Goal: Task Accomplishment & Management: Manage account settings

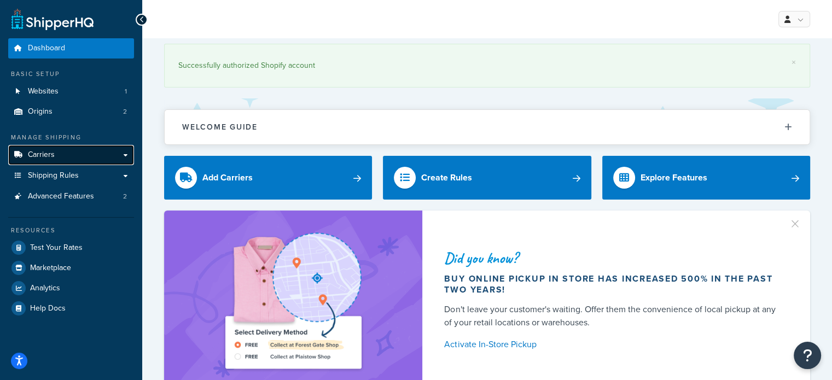
click at [45, 153] on span "Carriers" at bounding box center [41, 154] width 27 height 9
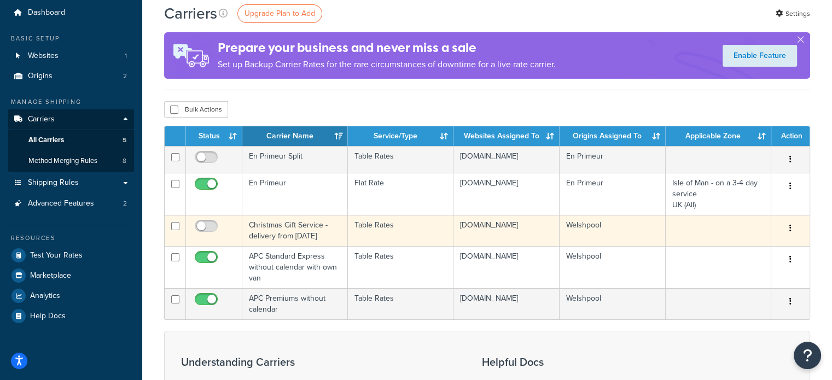
scroll to position [55, 0]
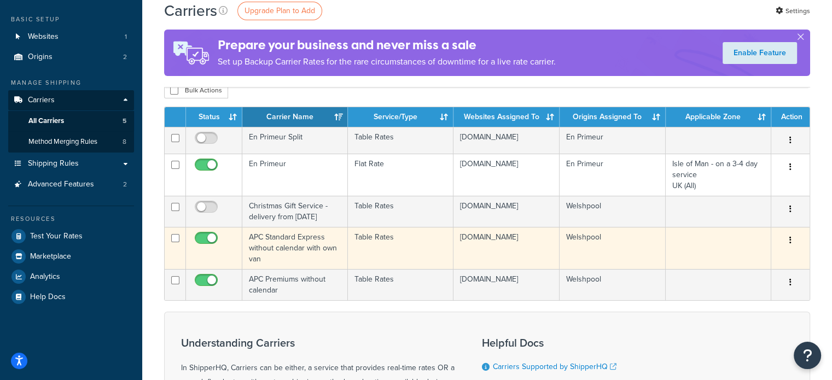
click at [304, 258] on td "APC Standard Express without calendar with own van" at bounding box center [295, 248] width 106 height 42
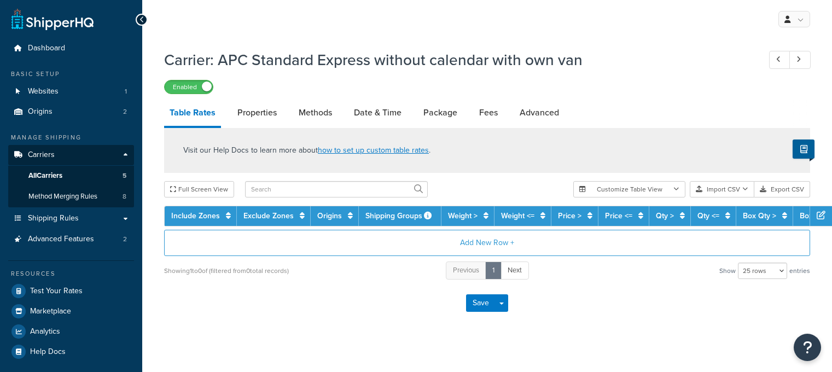
select select "25"
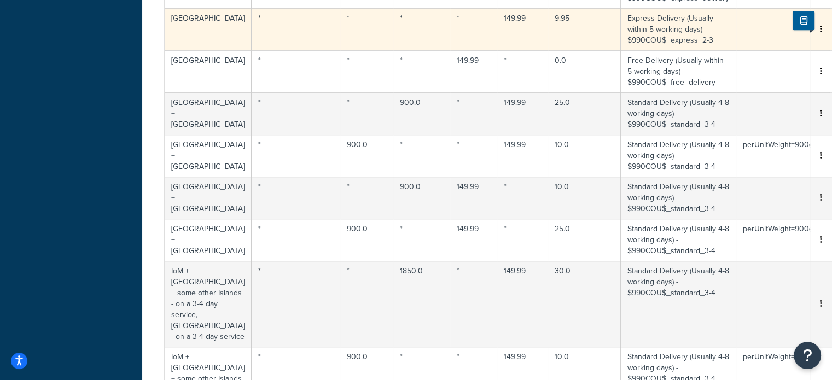
scroll to position [438, 0]
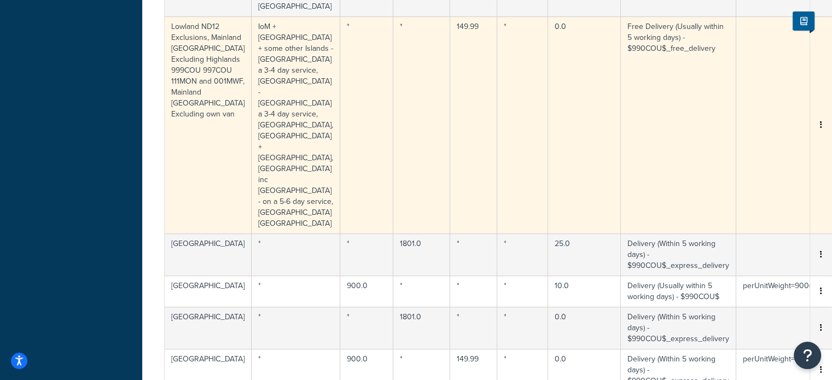
click at [548, 67] on td "0.0" at bounding box center [584, 124] width 73 height 217
select select "155102"
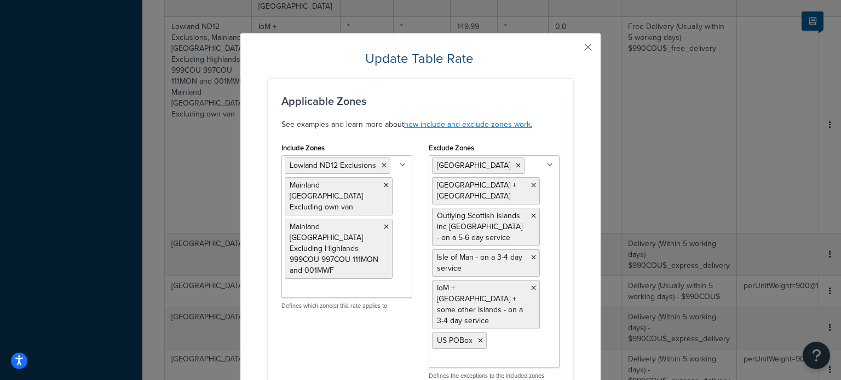
click at [573, 50] on button "button" at bounding box center [571, 51] width 3 height 3
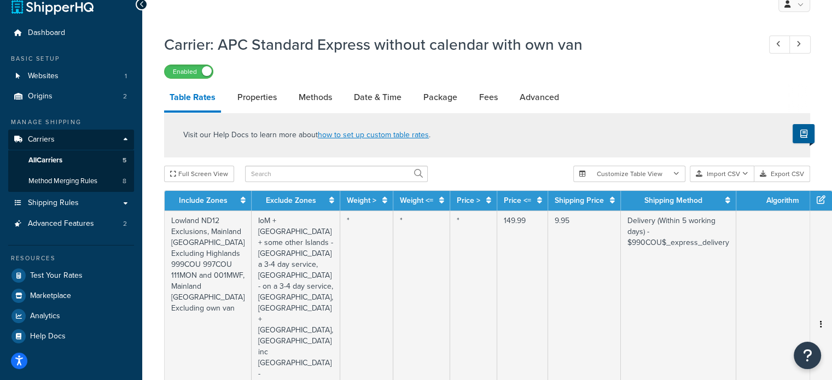
scroll to position [0, 0]
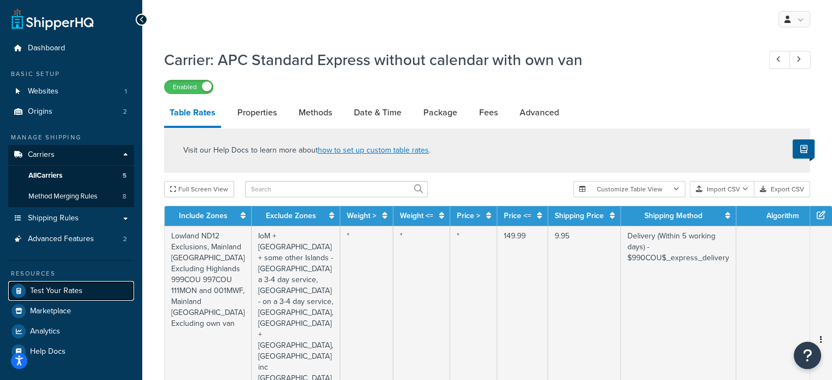
click at [69, 295] on span "Test Your Rates" at bounding box center [56, 291] width 53 height 9
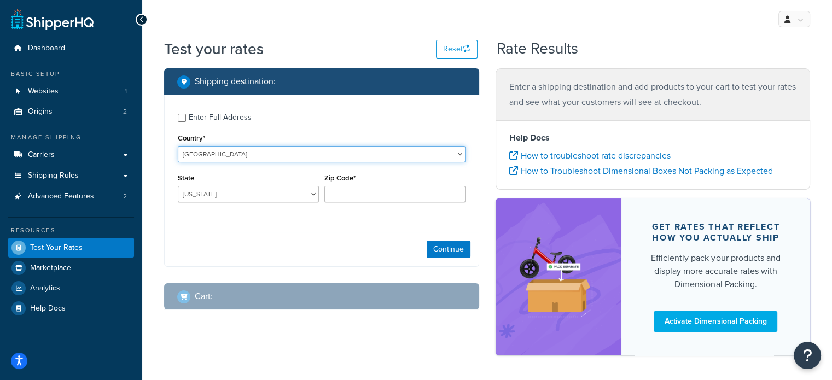
click at [223, 153] on select "United States United Kingdom Afghanistan Åland Islands Albania Algeria American…" at bounding box center [322, 154] width 288 height 16
select select "GB"
click at [178, 146] on select "United States United Kingdom Afghanistan Åland Islands Albania Algeria American…" at bounding box center [322, 154] width 288 height 16
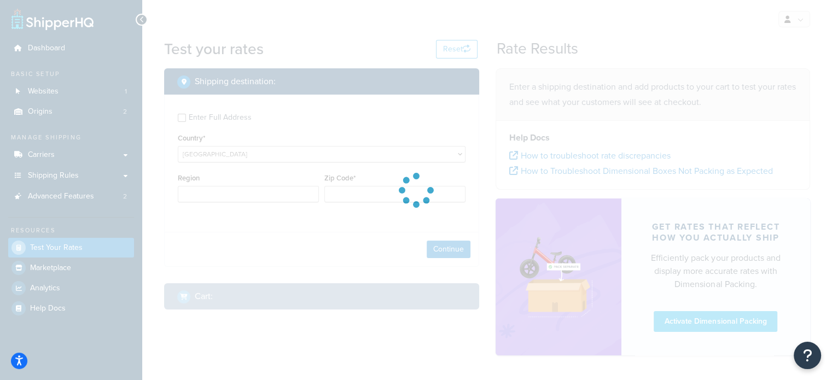
click at [222, 191] on div at bounding box center [416, 190] width 832 height 380
type input "AL"
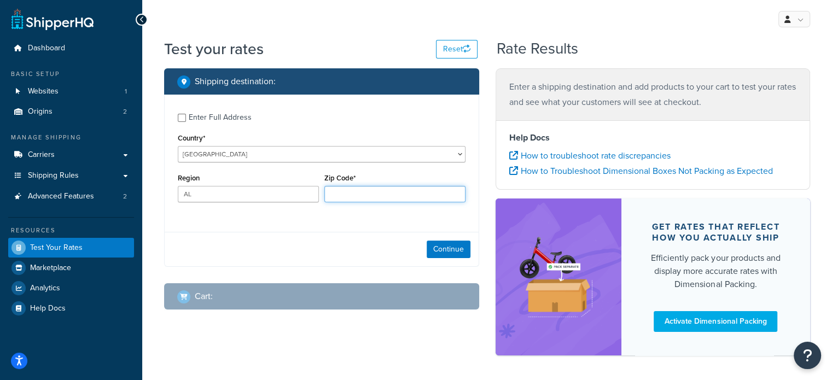
click at [344, 192] on input "Zip Code*" at bounding box center [394, 194] width 141 height 16
paste input "RG20 7AR"
type input "RG20 7AR"
click at [276, 236] on div "Enter Full Address Country* United States United Kingdom Afghanistan Åland Isla…" at bounding box center [321, 181] width 315 height 172
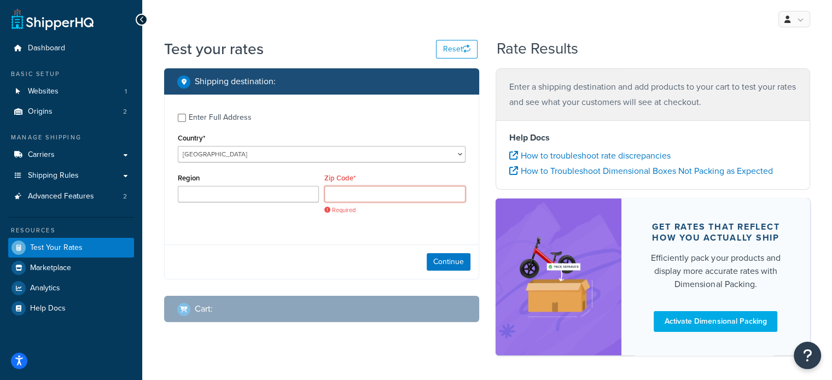
click at [344, 191] on input "Zip Code*" at bounding box center [394, 194] width 141 height 16
paste input "RG20 7AR"
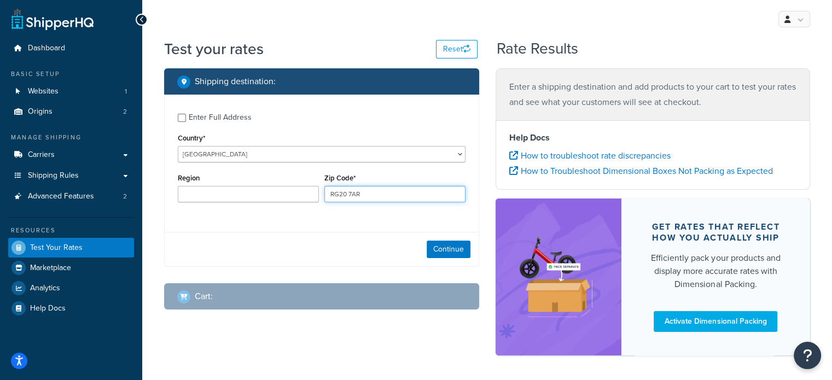
type input "RG20 7AR"
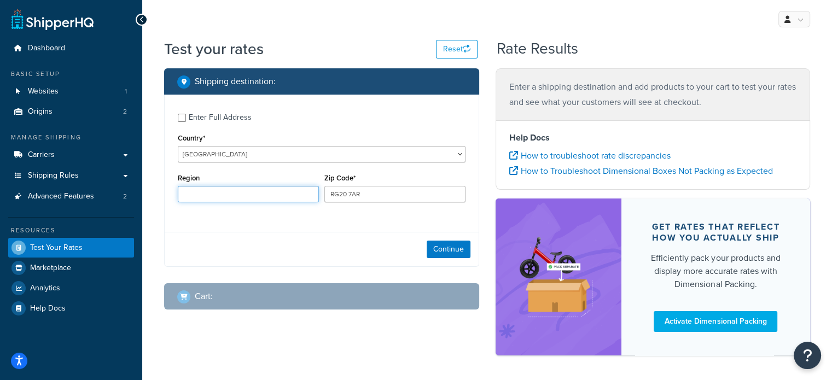
click at [248, 200] on input "Region" at bounding box center [248, 194] width 141 height 16
type input "newbury"
click at [447, 249] on button "Continue" at bounding box center [449, 250] width 44 height 18
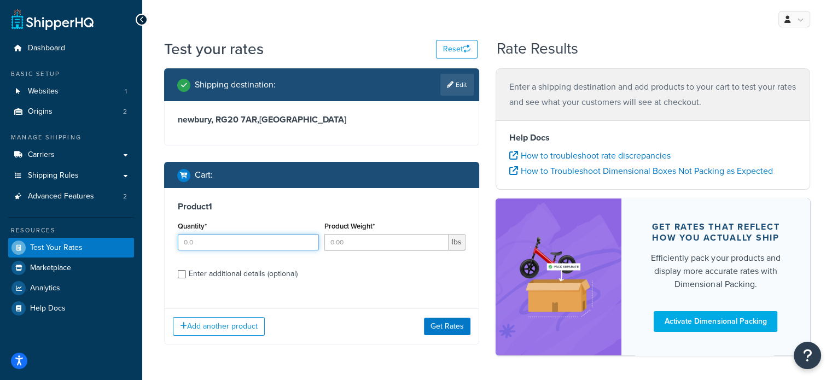
click at [259, 236] on input "Quantity*" at bounding box center [248, 242] width 141 height 16
type input "1"
click at [396, 249] on input "Product Weight*" at bounding box center [386, 242] width 124 height 16
type input "9"
click at [445, 320] on button "Get Rates" at bounding box center [447, 327] width 47 height 18
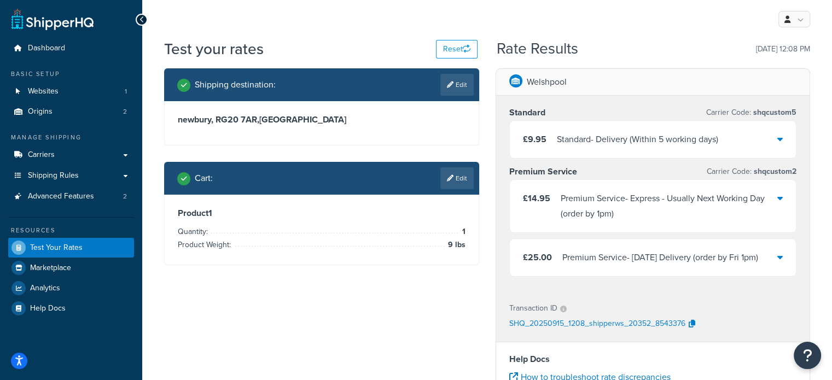
click at [570, 146] on div "Standard - Delivery (Within 5 working days)" at bounding box center [637, 139] width 161 height 15
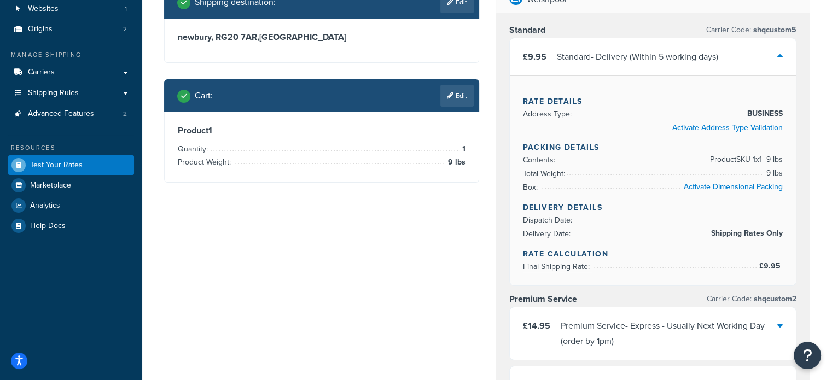
scroll to position [109, 0]
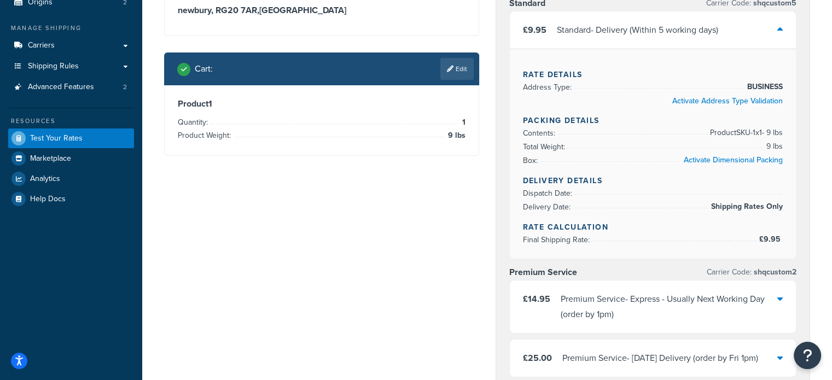
click at [592, 31] on div "Standard - Delivery (Within 5 working days)" at bounding box center [637, 29] width 161 height 15
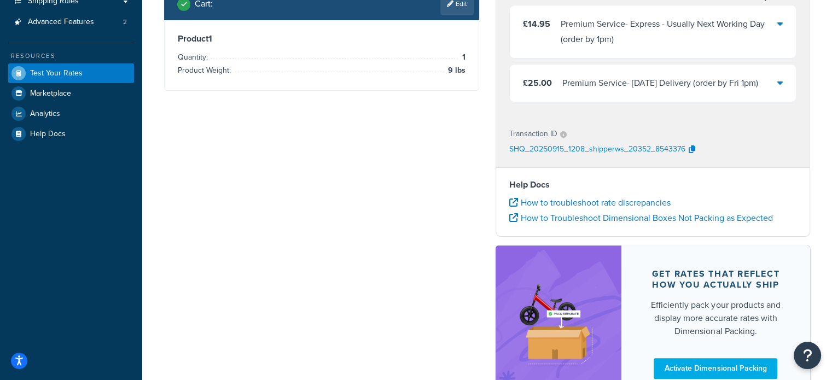
scroll to position [0, 0]
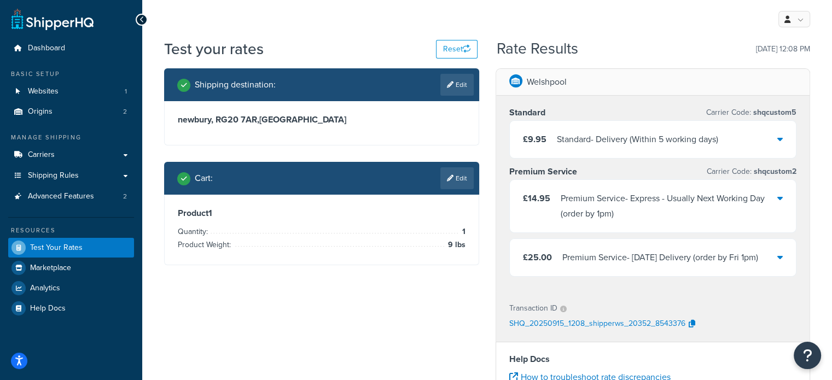
click at [585, 146] on div "Standard - Delivery (Within 5 working days)" at bounding box center [637, 139] width 161 height 15
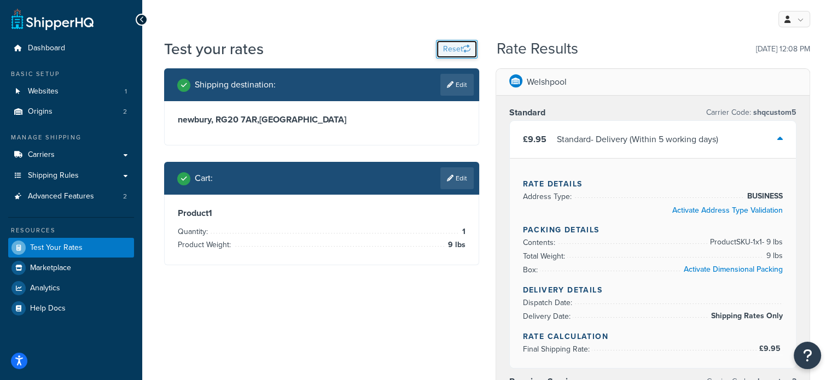
click at [445, 55] on button "Reset" at bounding box center [457, 49] width 42 height 19
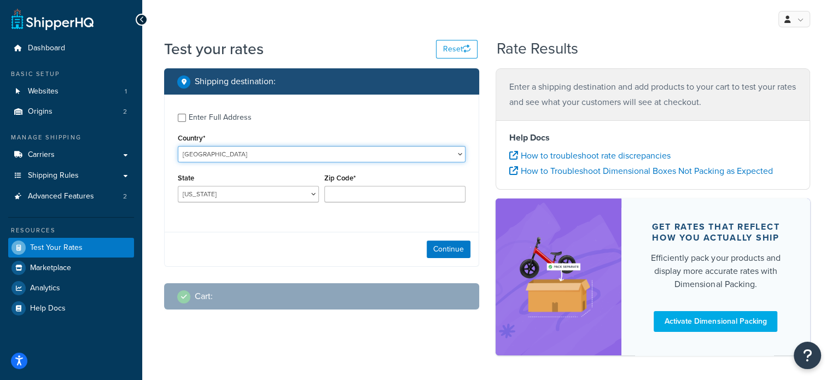
click at [236, 159] on select "United States United Kingdom Afghanistan Åland Islands Albania Algeria American…" at bounding box center [322, 154] width 288 height 16
select select "GB"
click at [178, 146] on select "United States United Kingdom Afghanistan Åland Islands Albania Algeria American…" at bounding box center [322, 154] width 288 height 16
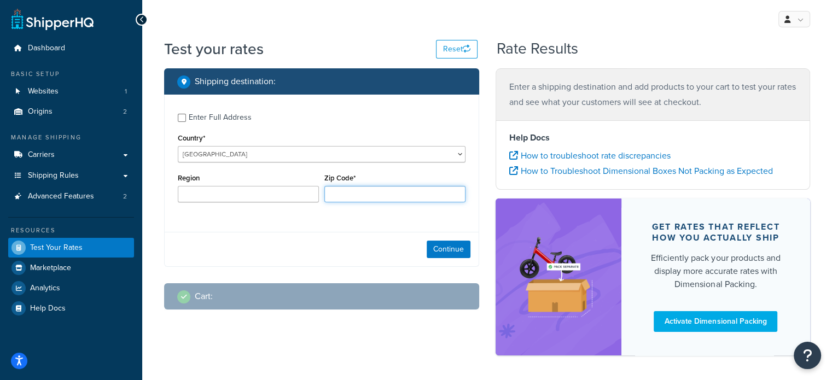
click at [424, 193] on input "Zip Code*" at bounding box center [394, 194] width 141 height 16
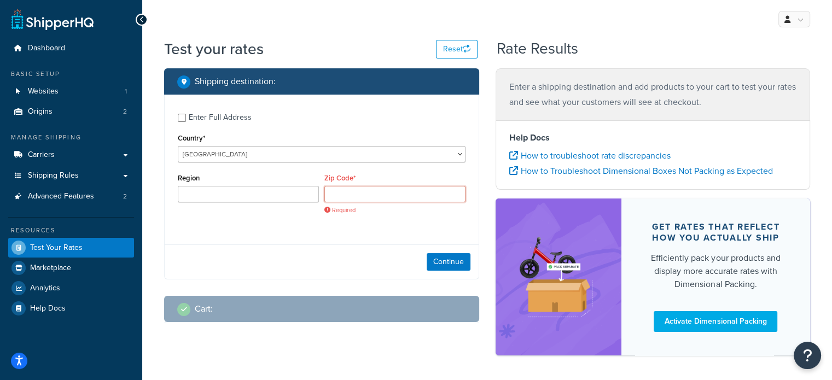
click at [366, 190] on input "Zip Code*" at bounding box center [394, 194] width 141 height 16
paste input "HR8 1EF"
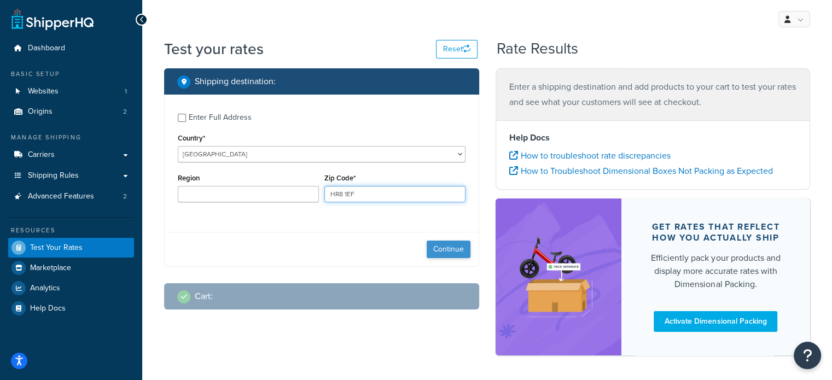
type input "HR8 1EF"
click at [463, 254] on button "Continue" at bounding box center [449, 250] width 44 height 18
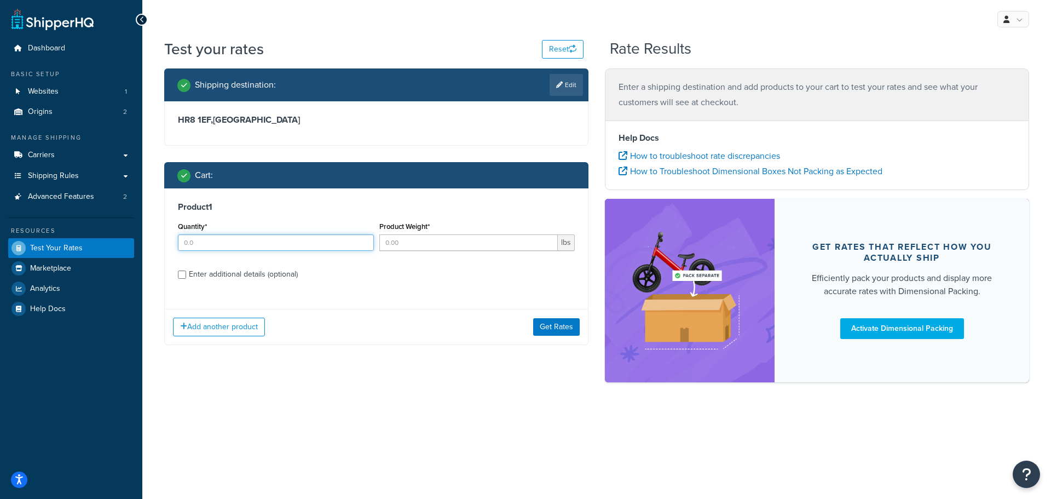
click at [232, 237] on input "Quantity*" at bounding box center [276, 242] width 196 height 16
type input "1"
click at [432, 235] on input "1" at bounding box center [468, 242] width 179 height 16
drag, startPoint x: 433, startPoint y: 242, endPoint x: 348, endPoint y: 243, distance: 84.8
click at [349, 243] on div "Quantity* 1 Product Weight* 1 lbs" at bounding box center [376, 239] width 402 height 40
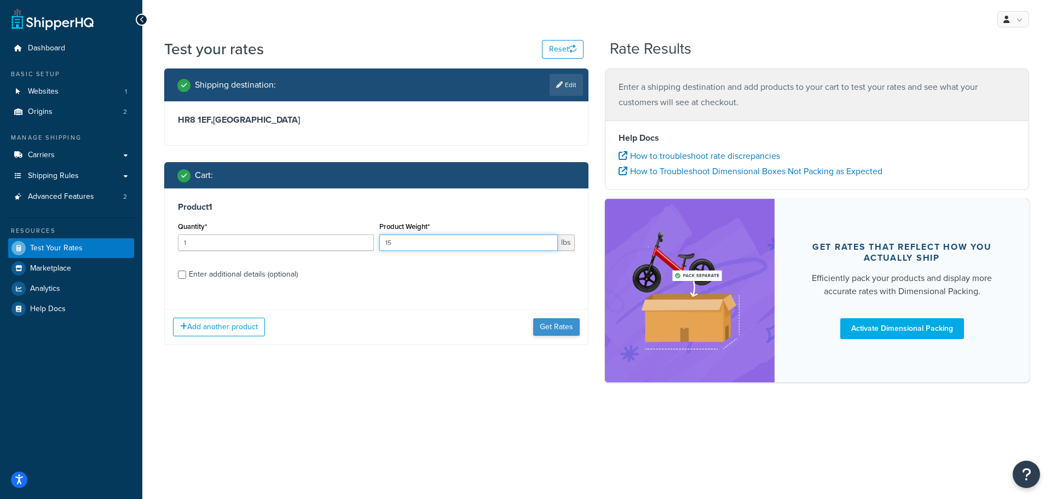
type input "15"
click at [553, 321] on button "Get Rates" at bounding box center [556, 327] width 47 height 18
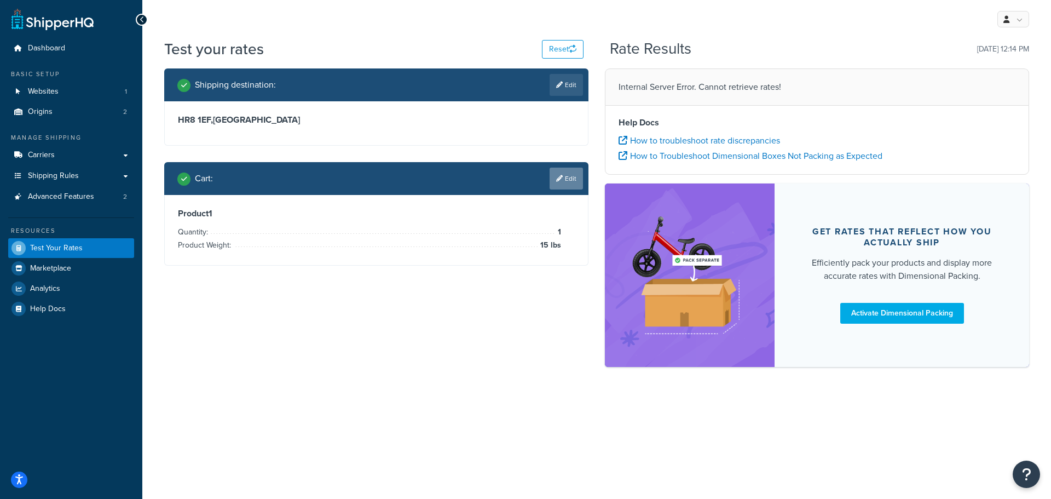
click at [558, 182] on link "Edit" at bounding box center [565, 178] width 33 height 22
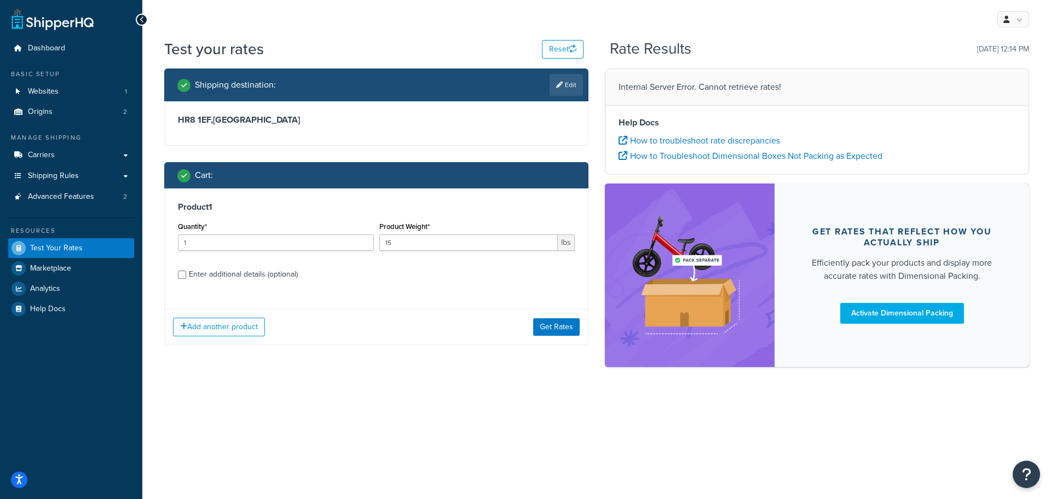
click at [568, 79] on link "Edit" at bounding box center [565, 85] width 33 height 22
select select "GB"
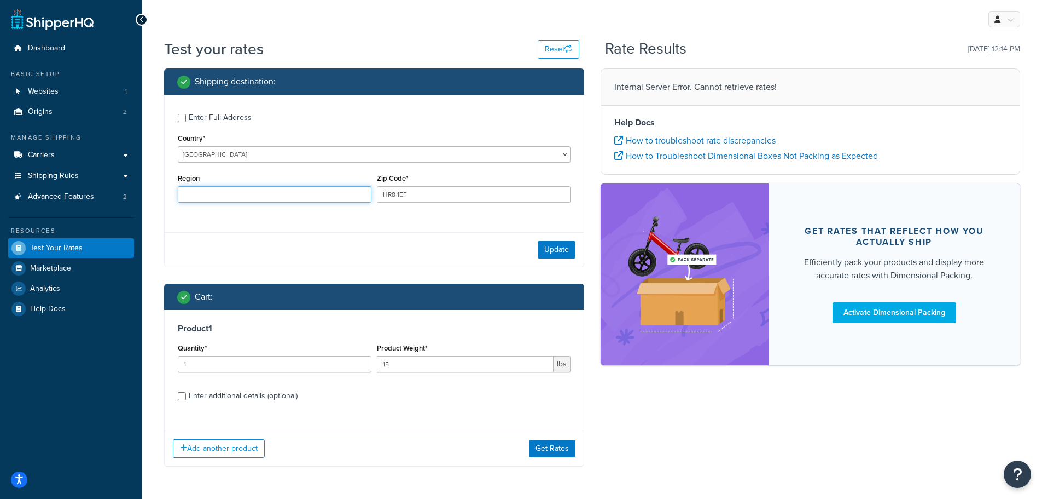
click at [207, 198] on input "Region" at bounding box center [275, 194] width 194 height 16
click at [266, 191] on input "Region" at bounding box center [275, 194] width 194 height 16
type input "Daventry"
click at [548, 247] on button "Update" at bounding box center [557, 250] width 38 height 18
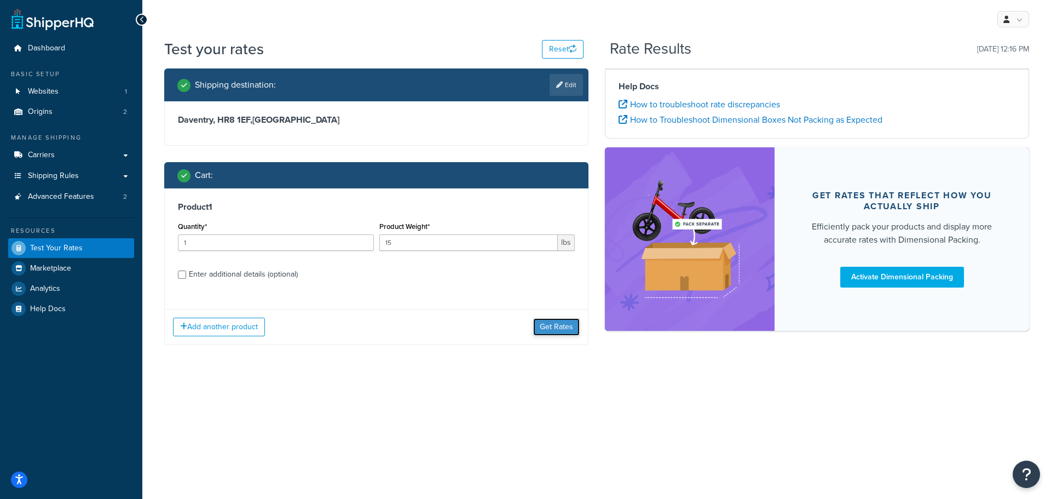
click at [548, 361] on div "Shipping destination : Edit Enter Full Address Country* United States United Ki…" at bounding box center [596, 214] width 881 height 293
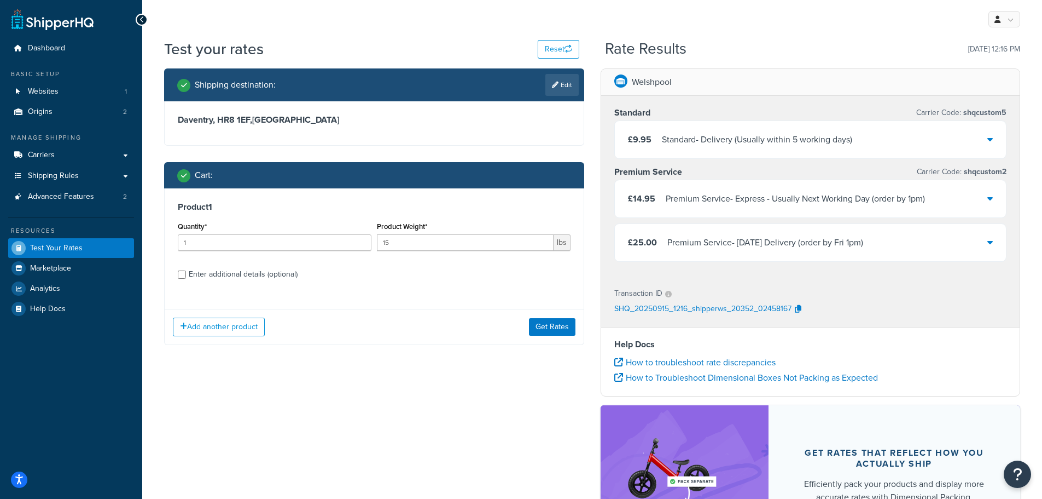
click at [832, 133] on div "£9.95 Standard - Delivery (Usually within 5 working days)" at bounding box center [811, 139] width 392 height 37
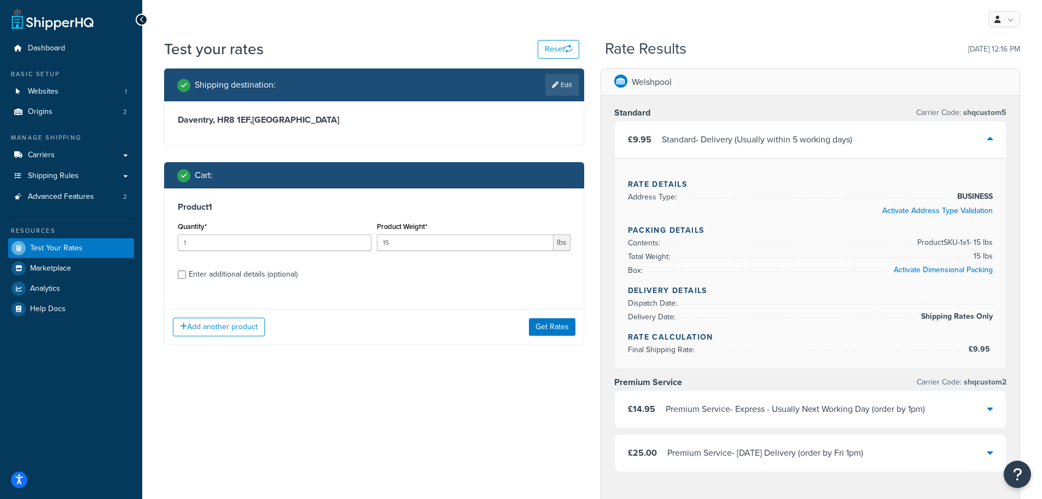
click at [832, 133] on div "£9.95 Standard - Delivery (Usually within 5 working days)" at bounding box center [811, 139] width 392 height 37
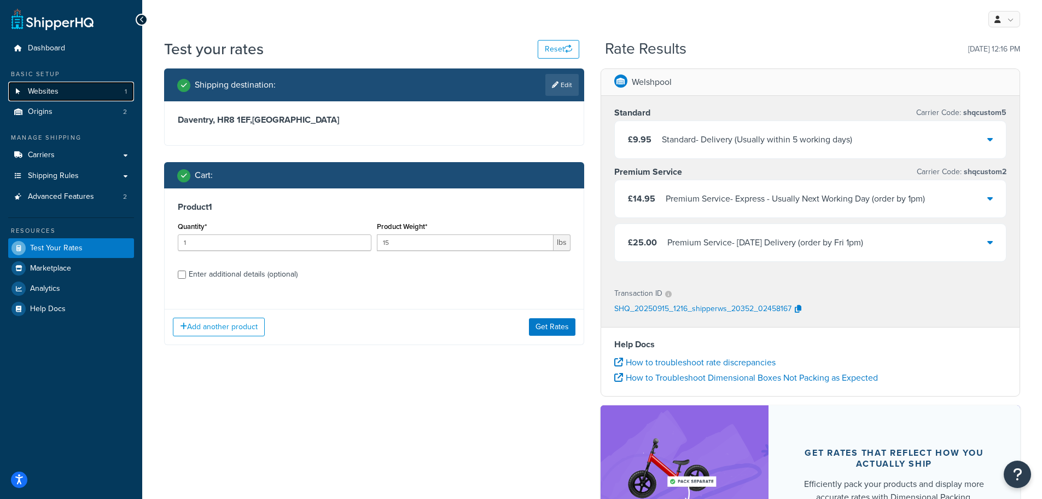
click at [42, 93] on span "Websites" at bounding box center [43, 91] width 31 height 9
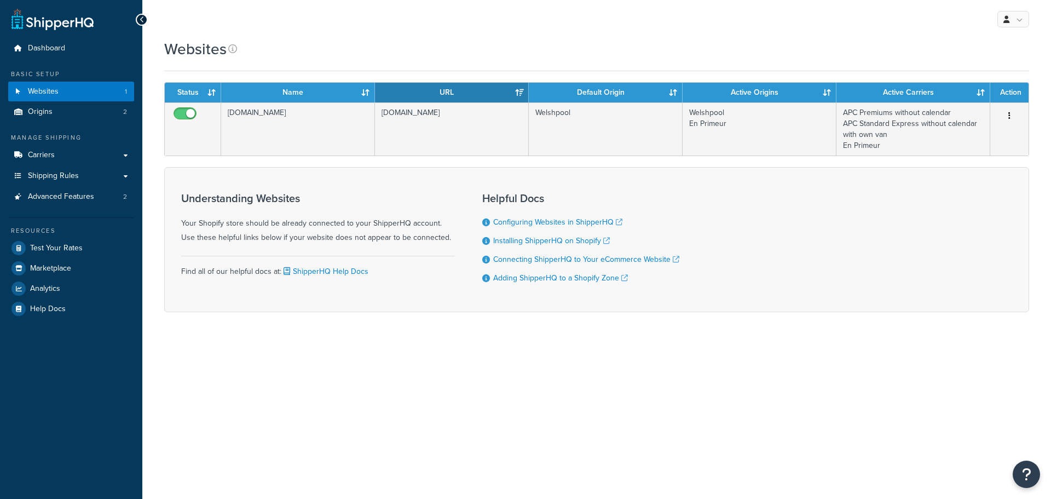
click at [62, 176] on span "Shipping Rules" at bounding box center [53, 175] width 51 height 9
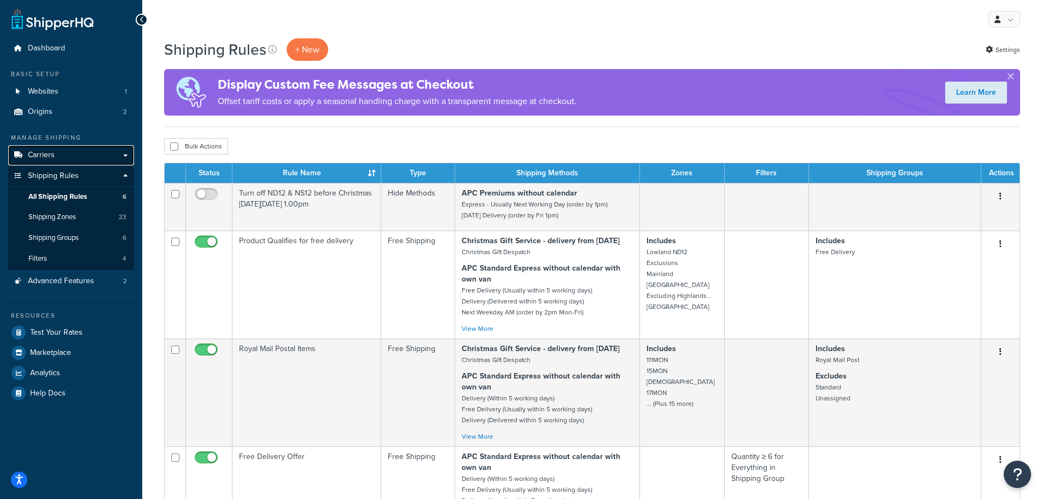
click at [50, 150] on span "Carriers" at bounding box center [41, 154] width 27 height 9
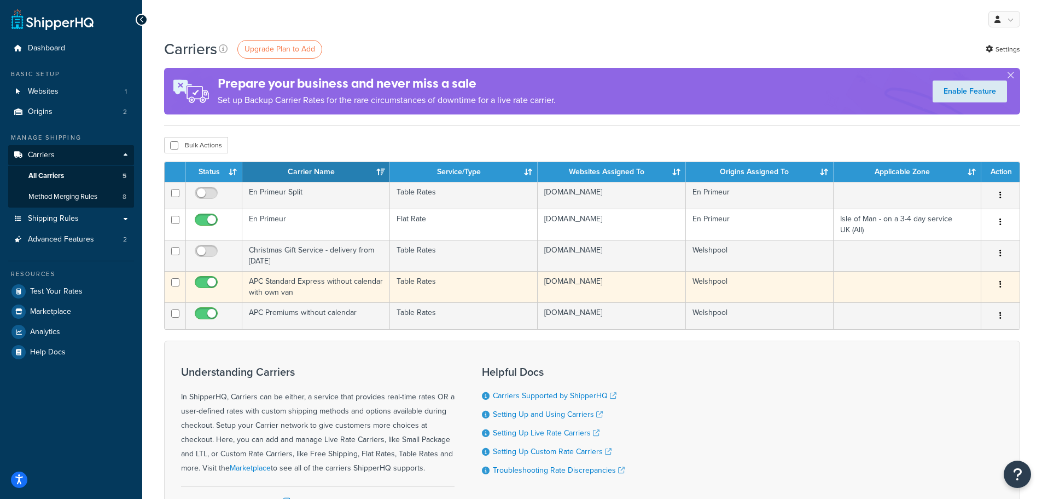
click at [323, 293] on td "APC Standard Express without calendar with own van" at bounding box center [316, 286] width 148 height 31
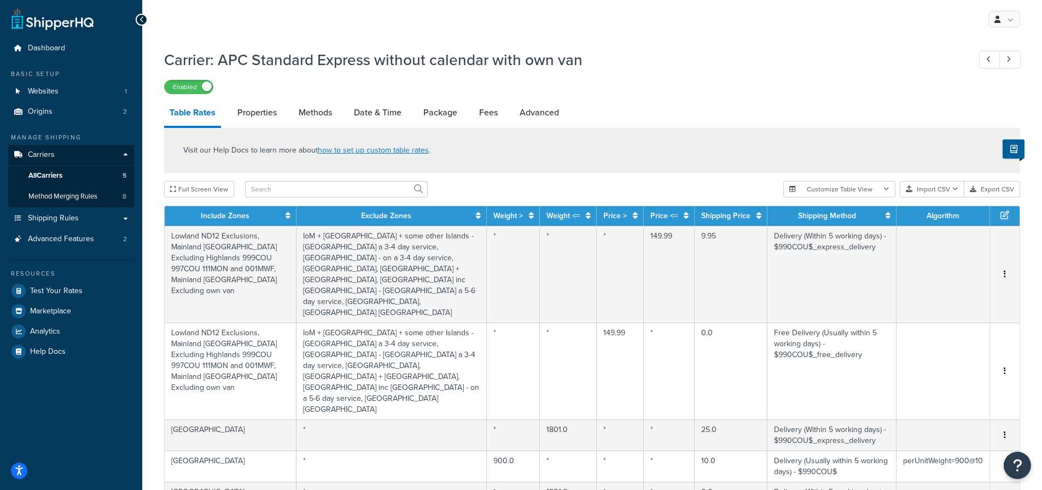
select select "25"
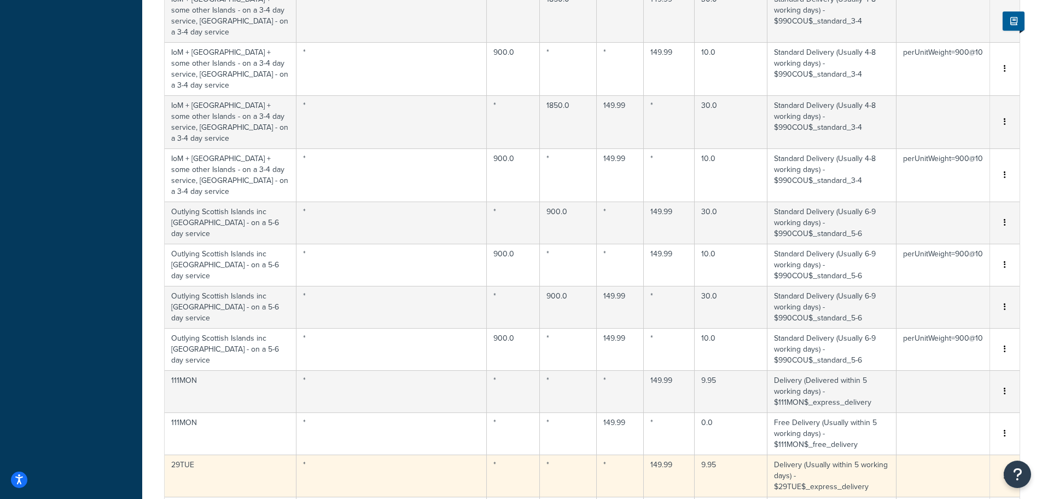
scroll to position [821, 0]
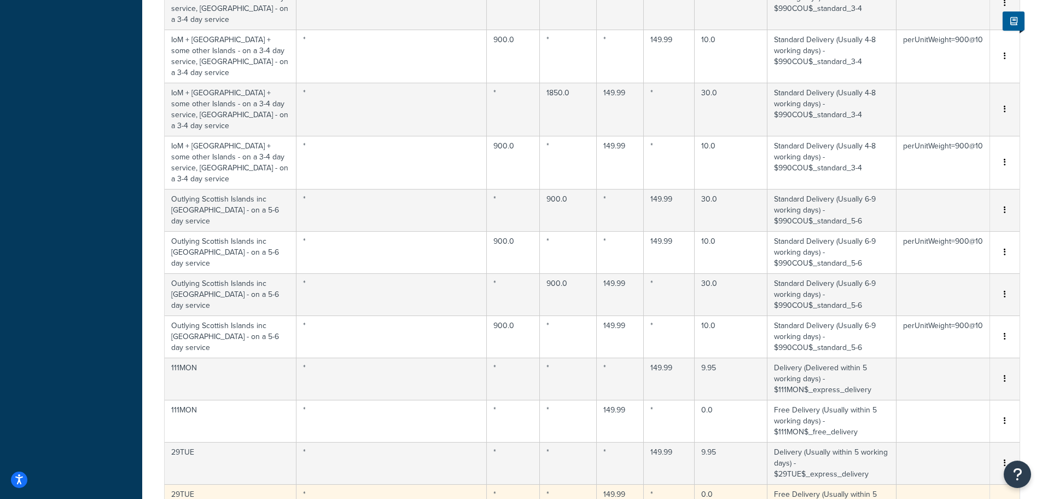
scroll to position [145, 0]
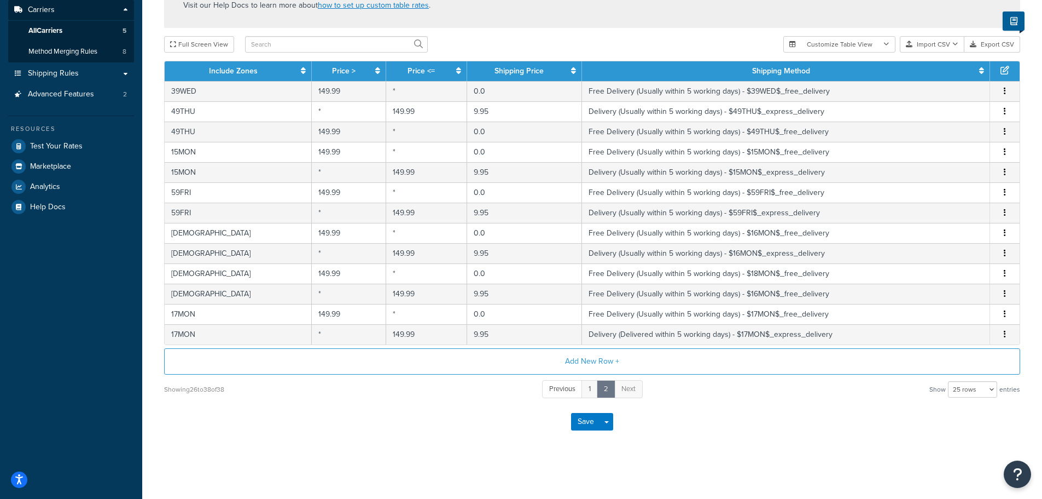
click at [582, 392] on link "1" at bounding box center [590, 389] width 16 height 18
click at [589, 395] on div "Visit our Help Docs to learn more about how to set up custom table rates . Full…" at bounding box center [592, 191] width 873 height 416
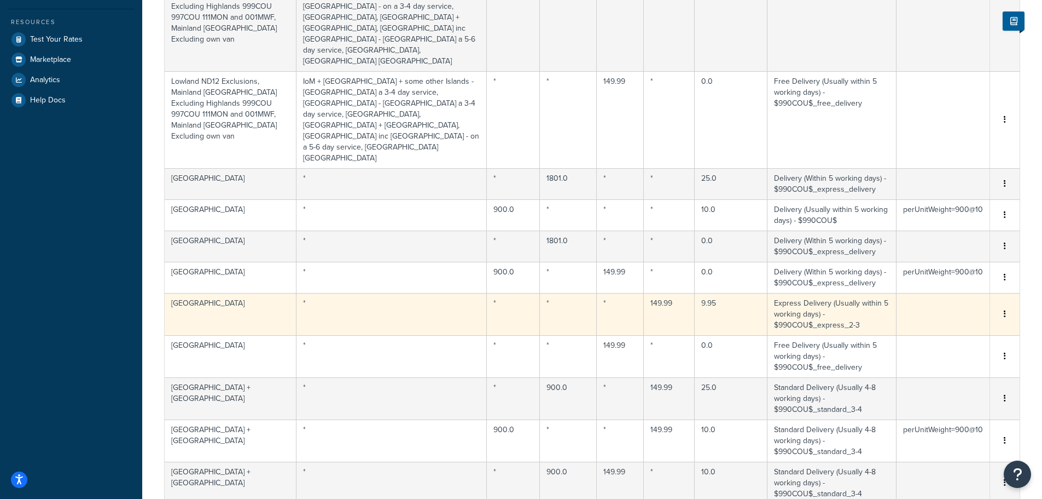
scroll to position [309, 0]
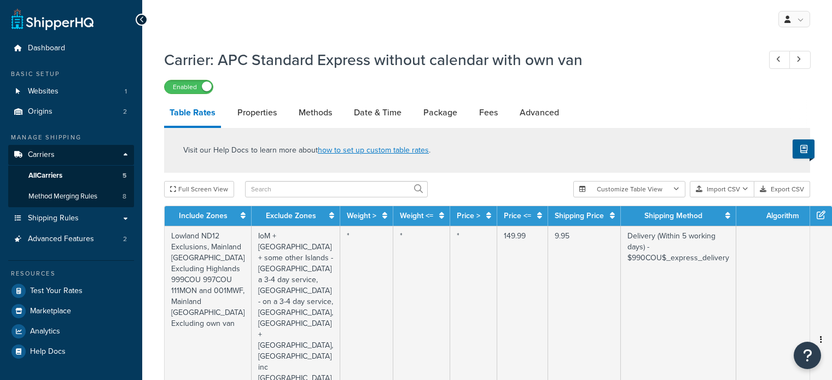
select select "25"
click at [772, 190] on button "Export CSV" at bounding box center [783, 189] width 56 height 16
click at [59, 223] on span "Shipping Rules" at bounding box center [53, 218] width 51 height 9
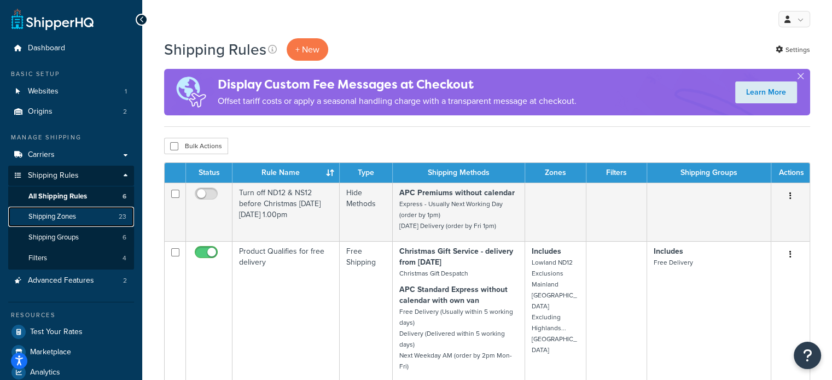
click at [62, 224] on link "Shipping Zones 23" at bounding box center [71, 217] width 126 height 20
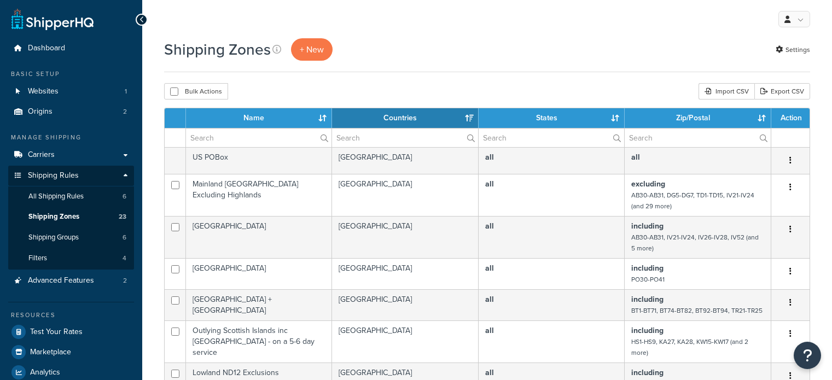
select select "15"
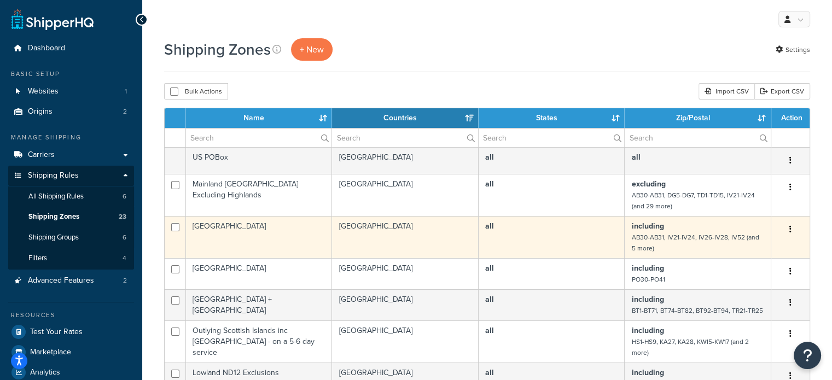
click at [567, 246] on td "all" at bounding box center [552, 237] width 146 height 42
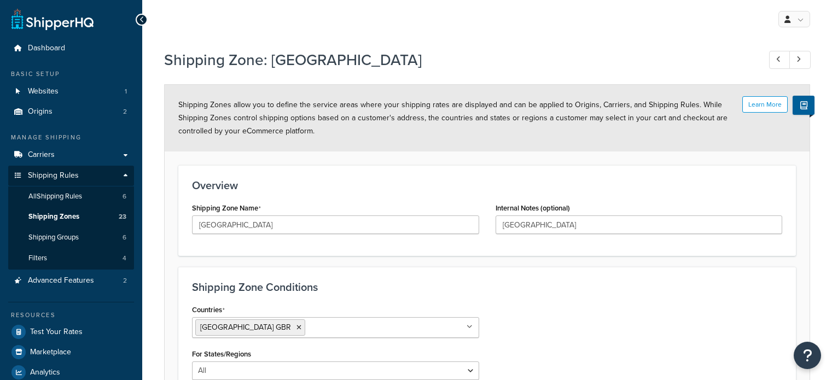
select select "including"
click at [85, 239] on link "Shipping Groups 6" at bounding box center [71, 238] width 126 height 20
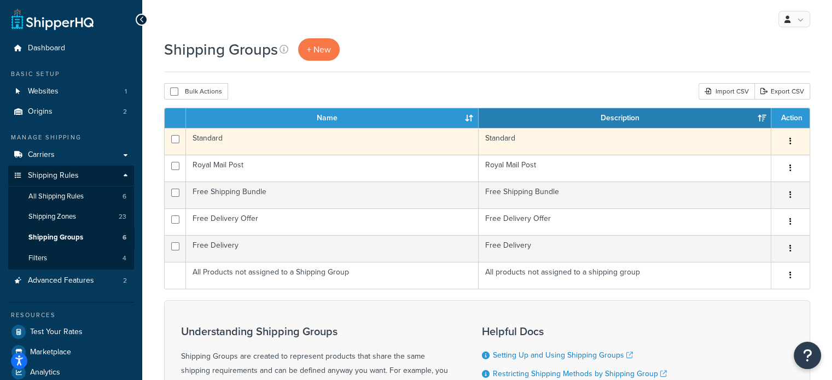
click at [302, 136] on td "Standard" at bounding box center [332, 141] width 293 height 27
click at [214, 134] on td "Standard" at bounding box center [332, 141] width 293 height 27
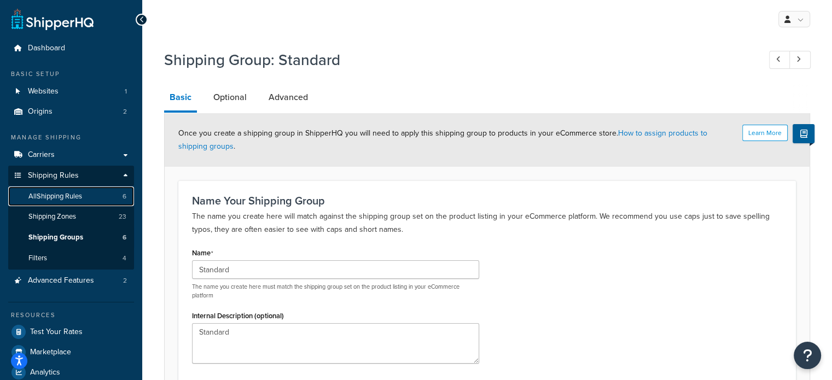
click at [60, 198] on span "All Shipping Rules" at bounding box center [55, 196] width 54 height 9
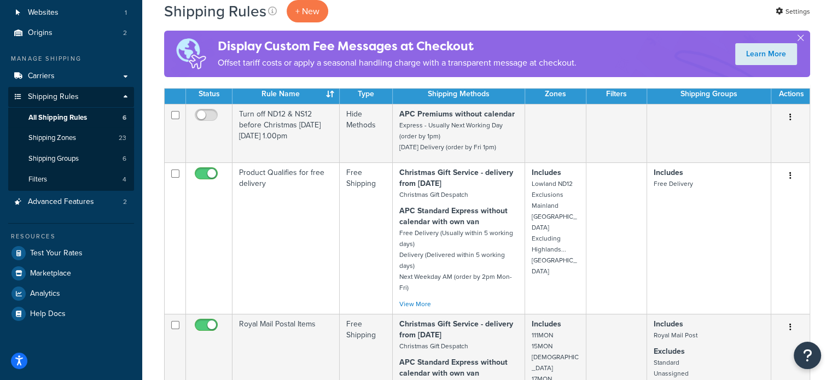
scroll to position [4, 0]
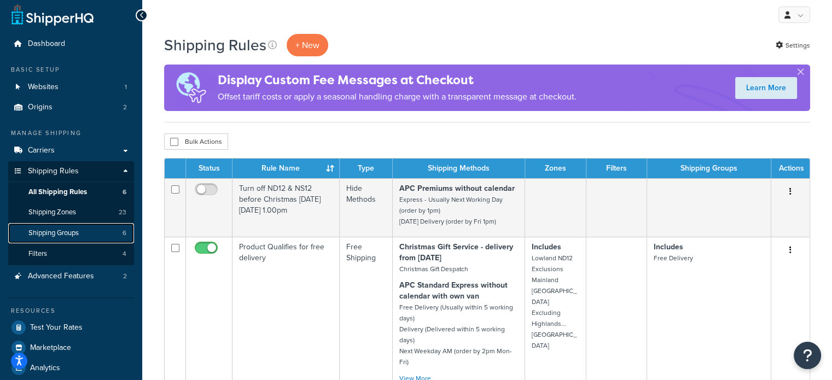
click at [76, 231] on span "Shipping Groups" at bounding box center [53, 233] width 50 height 9
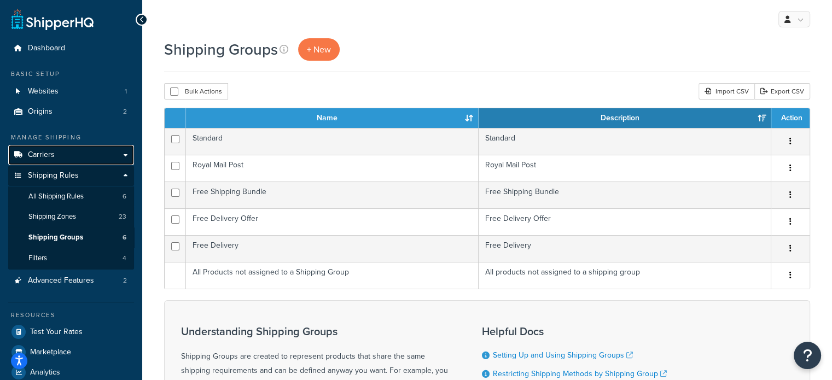
click at [44, 156] on span "Carriers" at bounding box center [41, 154] width 27 height 9
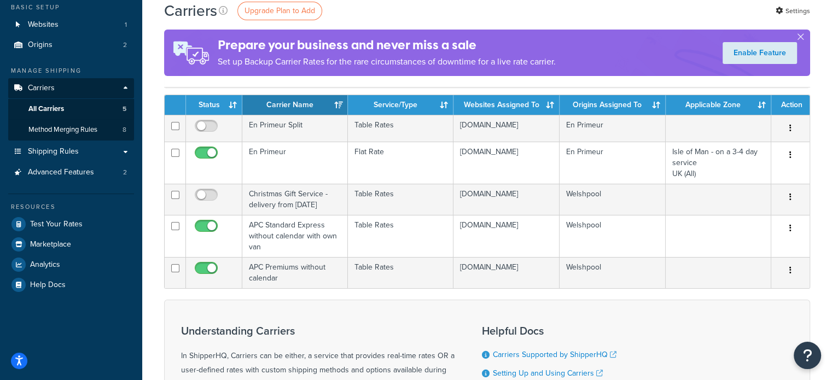
scroll to position [53, 0]
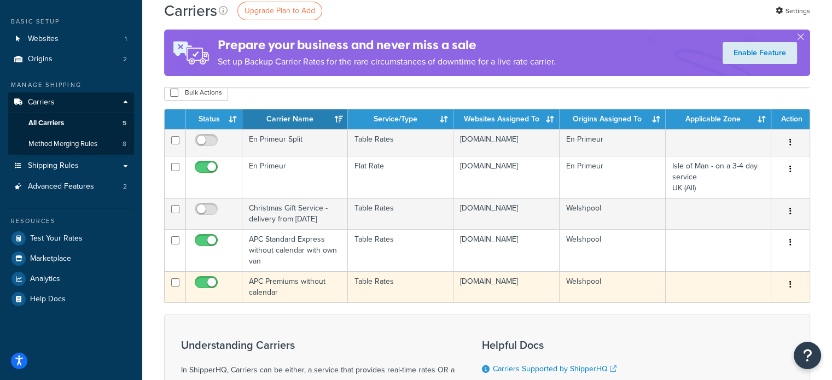
click at [298, 291] on td "APC Premiums without calendar" at bounding box center [295, 286] width 106 height 31
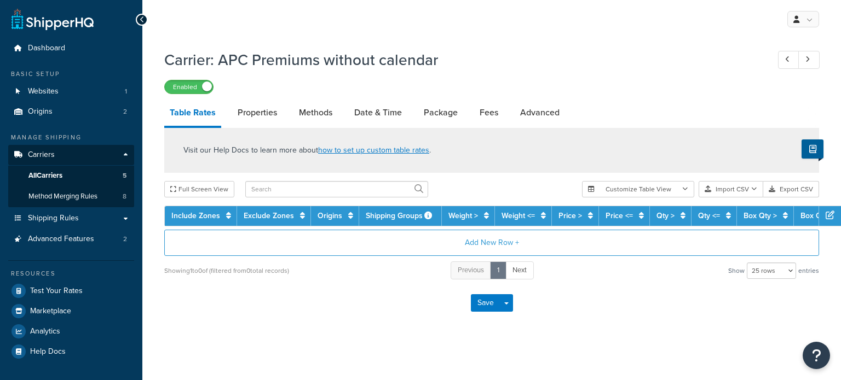
select select "25"
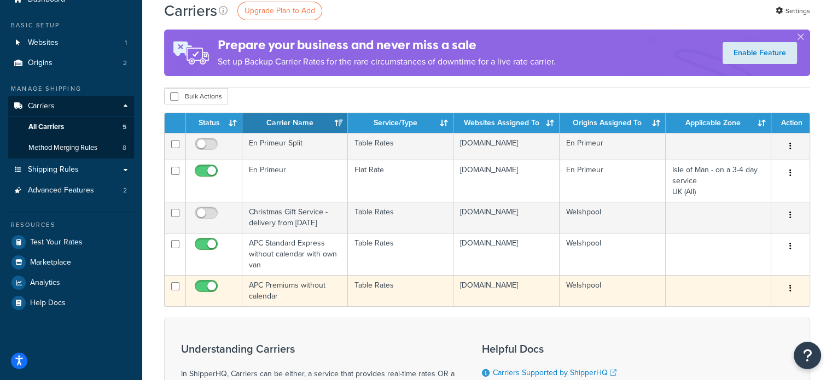
click at [292, 302] on td "APC Premiums without calendar" at bounding box center [295, 290] width 106 height 31
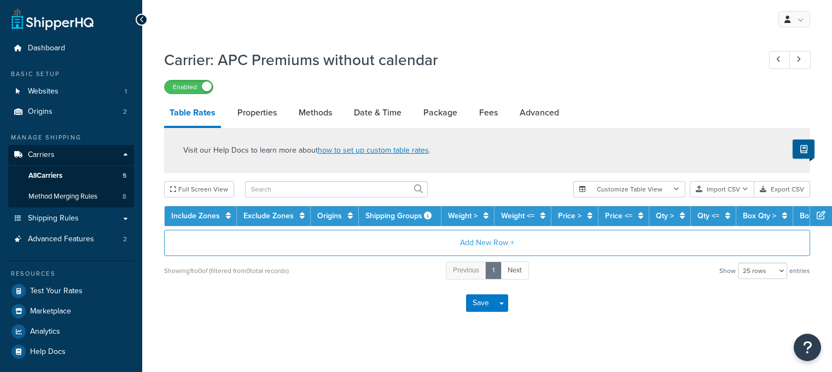
select select "25"
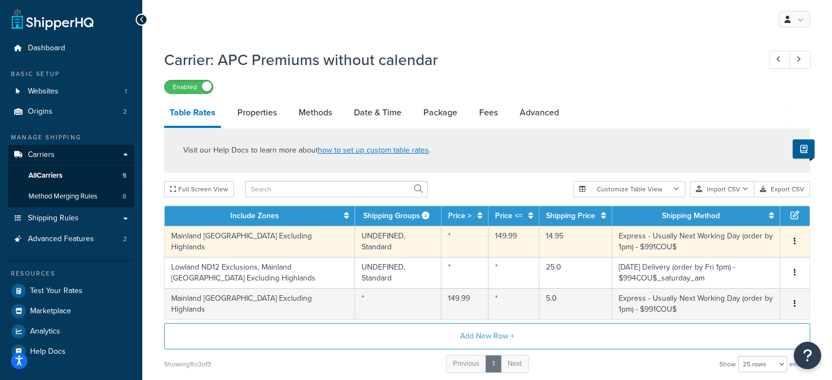
click at [658, 242] on td "Express - Usually Next Working Day (order by 1pm) - $991COU$" at bounding box center [696, 241] width 168 height 31
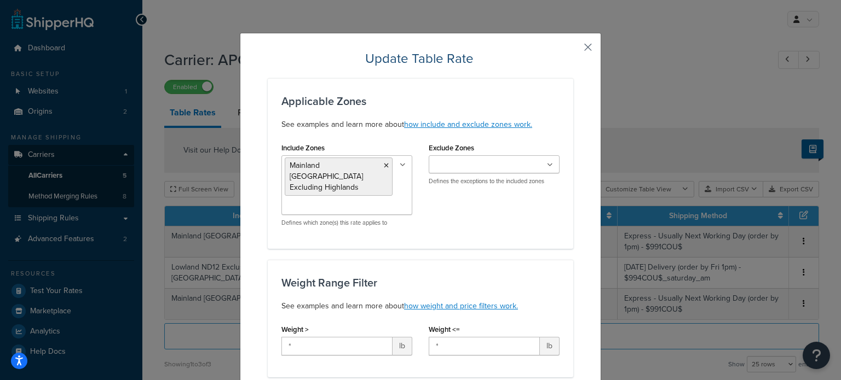
click at [573, 52] on button "button" at bounding box center [571, 51] width 3 height 3
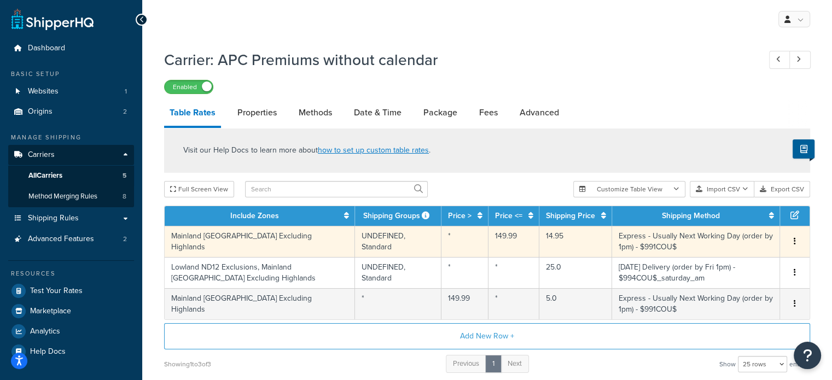
click at [786, 242] on td "Edit Duplicate Delete" at bounding box center [795, 241] width 30 height 31
click at [801, 240] on span "Edit Duplicate Delete" at bounding box center [795, 242] width 16 height 12
click at [793, 240] on button "button" at bounding box center [795, 242] width 9 height 12
click at [251, 120] on link "Properties" at bounding box center [257, 113] width 50 height 26
select select "HIGHEST"
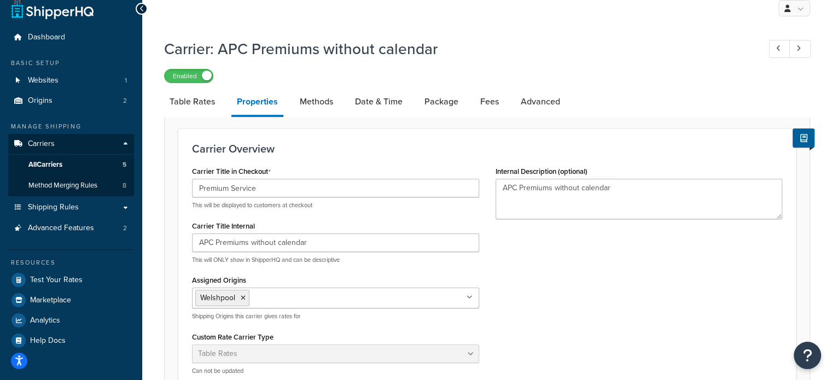
scroll to position [8, 0]
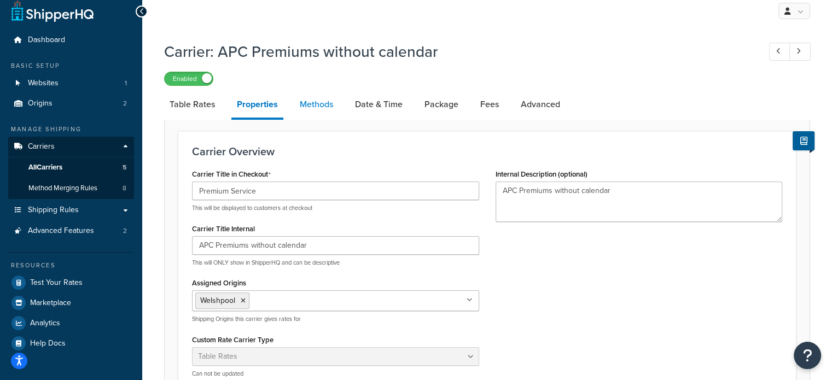
click at [318, 113] on link "Methods" at bounding box center [316, 104] width 44 height 26
select select "25"
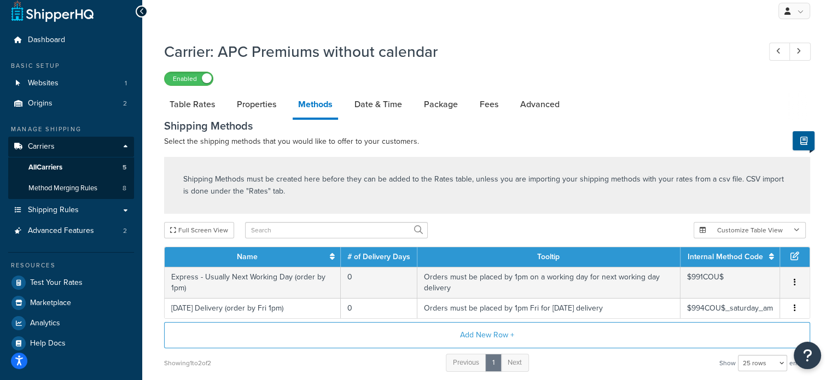
click at [318, 113] on link "Methods" at bounding box center [315, 105] width 45 height 28
click at [251, 111] on link "Properties" at bounding box center [256, 104] width 50 height 26
select select "HIGHEST"
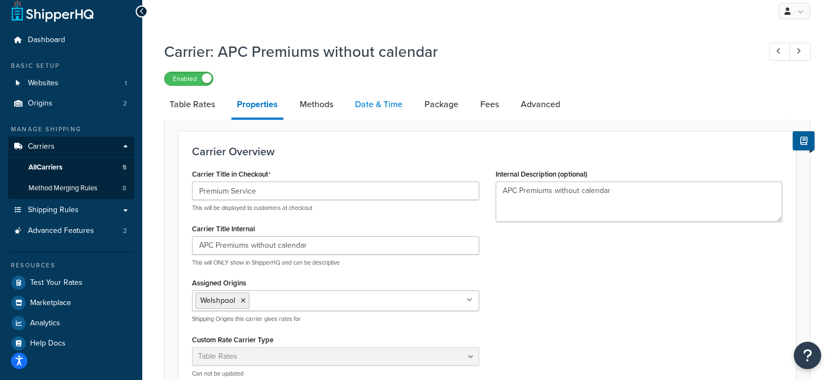
click at [393, 105] on link "Date & Time" at bounding box center [379, 104] width 59 height 26
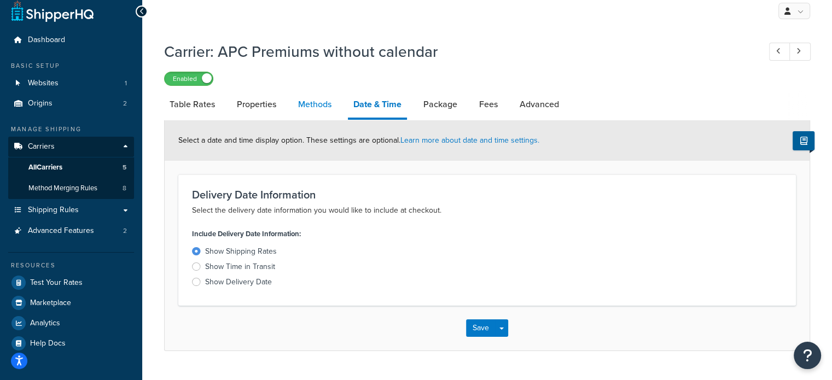
click at [319, 105] on link "Methods" at bounding box center [315, 104] width 44 height 26
select select "25"
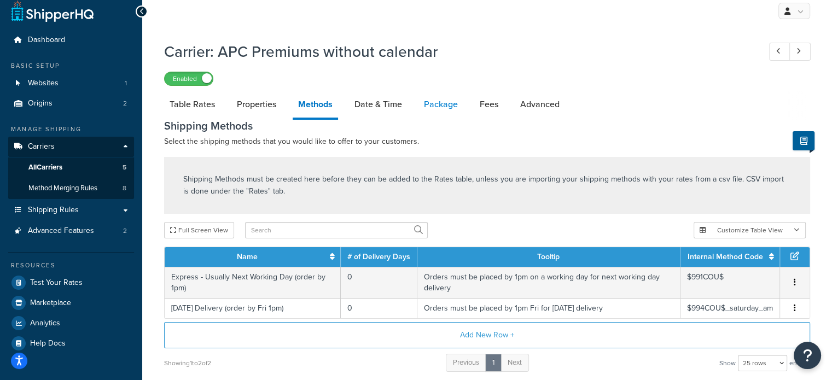
click at [431, 106] on link "Package" at bounding box center [441, 104] width 45 height 26
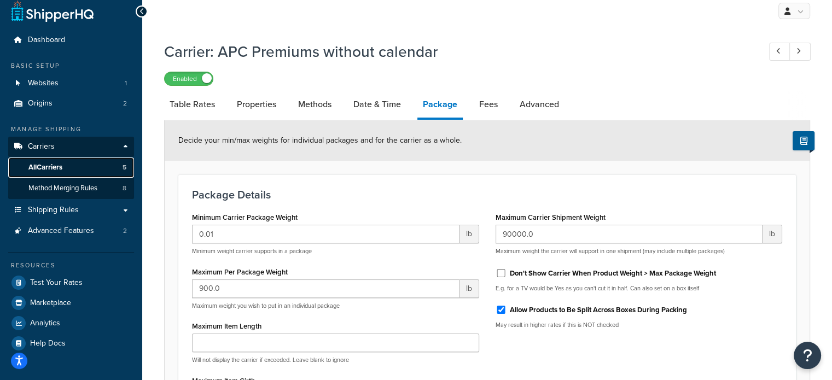
click at [46, 168] on span "All Carriers" at bounding box center [45, 167] width 34 height 9
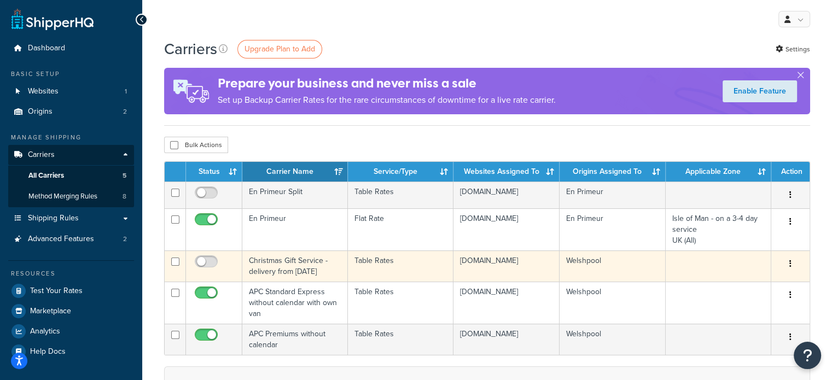
click at [269, 282] on td "Christmas Gift Service - delivery from [DATE]" at bounding box center [295, 266] width 106 height 31
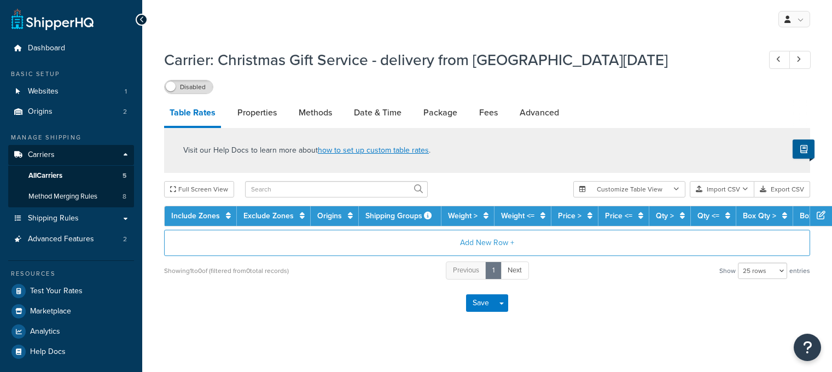
select select "25"
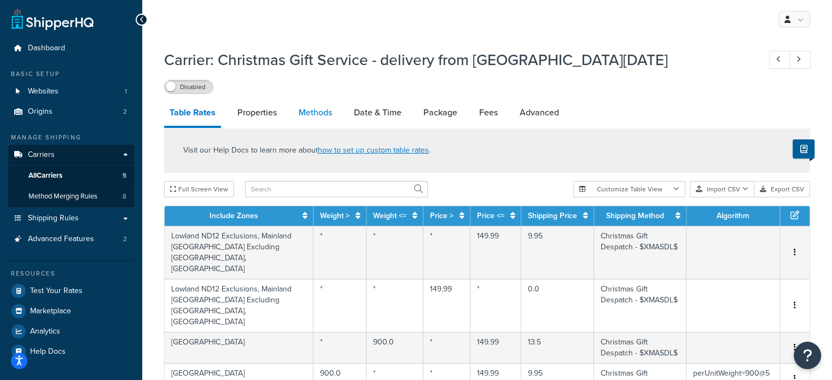
click at [313, 118] on link "Methods" at bounding box center [315, 113] width 44 height 26
select select "25"
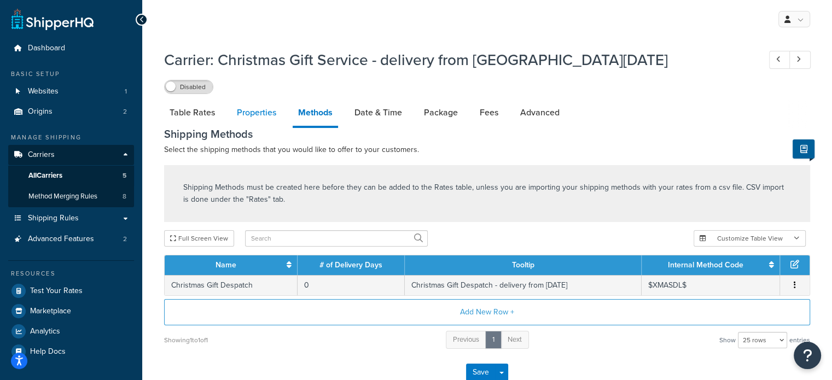
click at [262, 120] on link "Properties" at bounding box center [256, 113] width 50 height 26
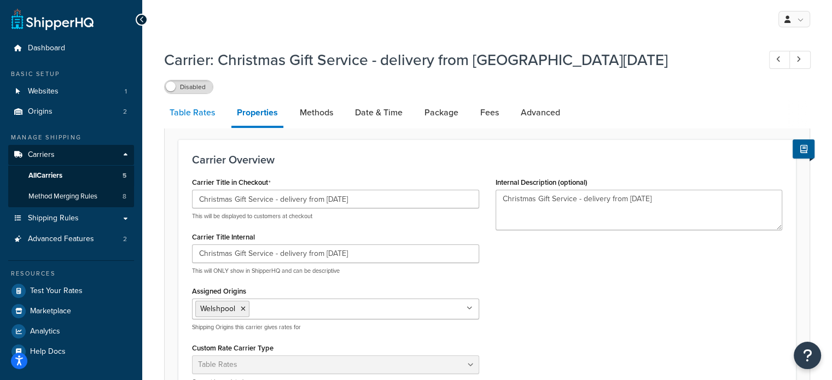
click at [189, 115] on link "Table Rates" at bounding box center [192, 113] width 56 height 26
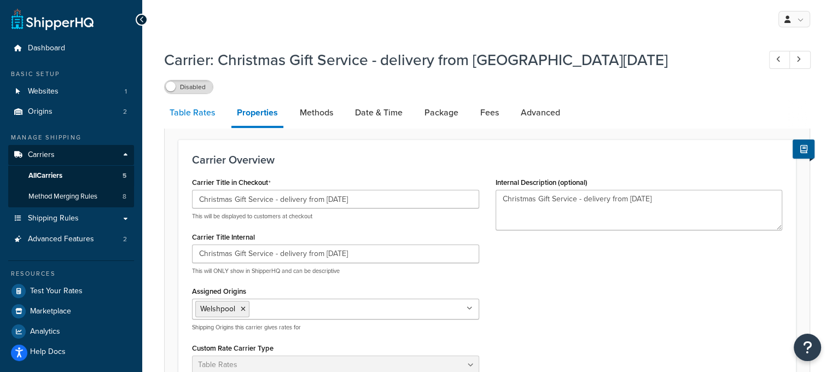
select select "25"
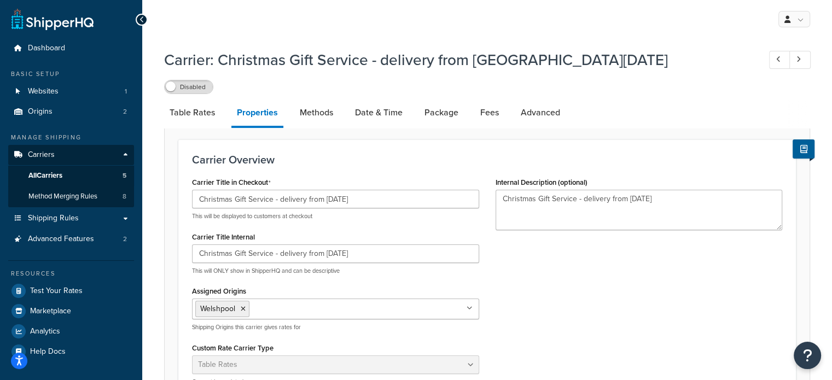
select select "25"
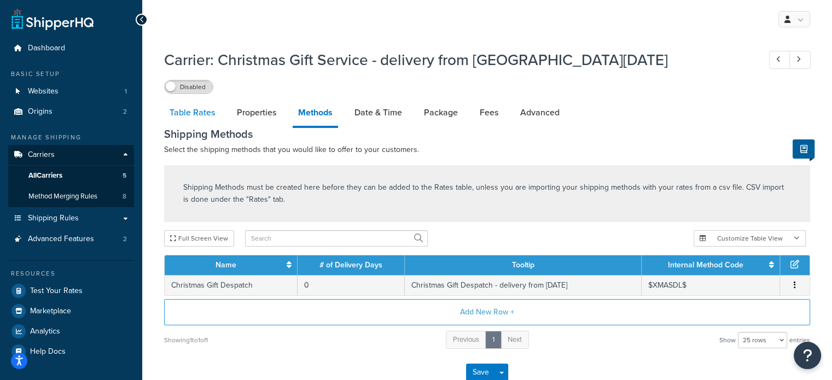
click at [199, 115] on link "Table Rates" at bounding box center [192, 113] width 56 height 26
select select "25"
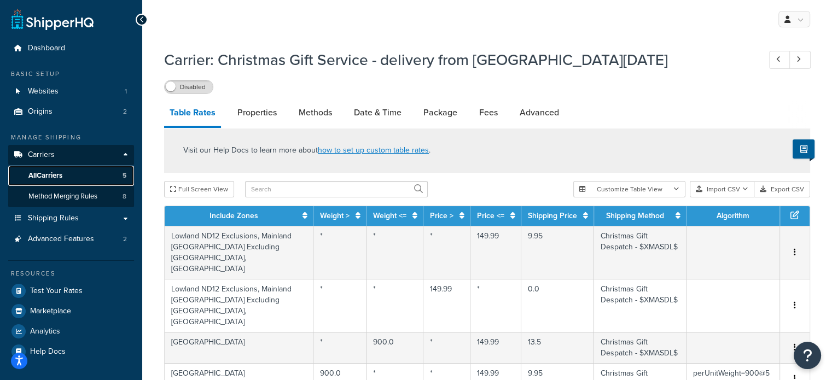
click at [58, 171] on span "All Carriers" at bounding box center [45, 175] width 34 height 9
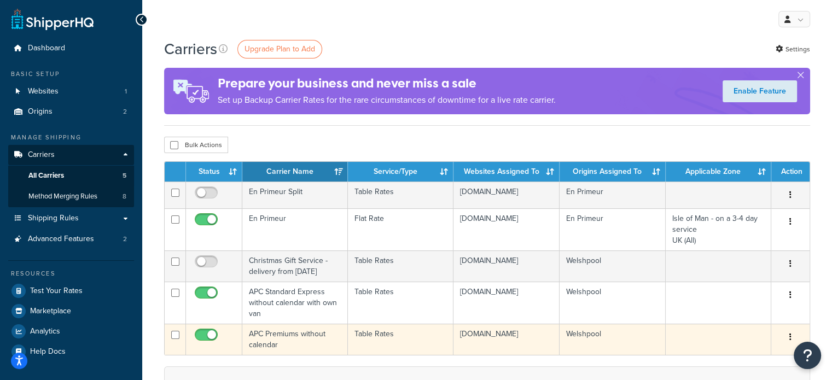
click at [285, 351] on td "APC Premiums without calendar" at bounding box center [295, 339] width 106 height 31
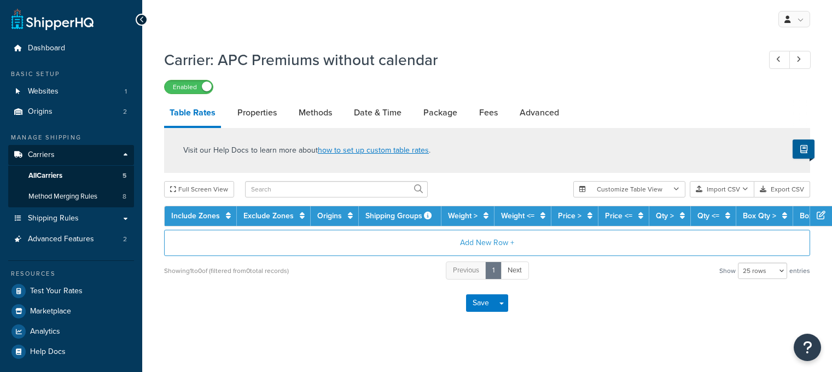
select select "25"
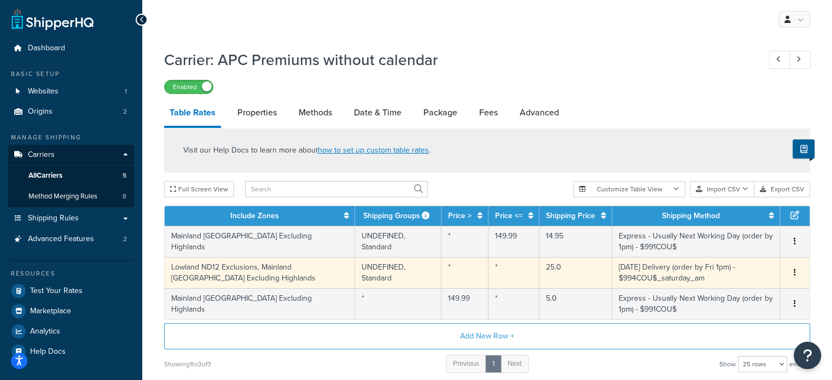
click at [702, 273] on td "[DATE] Delivery (order by Fri 1pm) - $994COU$_saturday_am" at bounding box center [696, 272] width 168 height 31
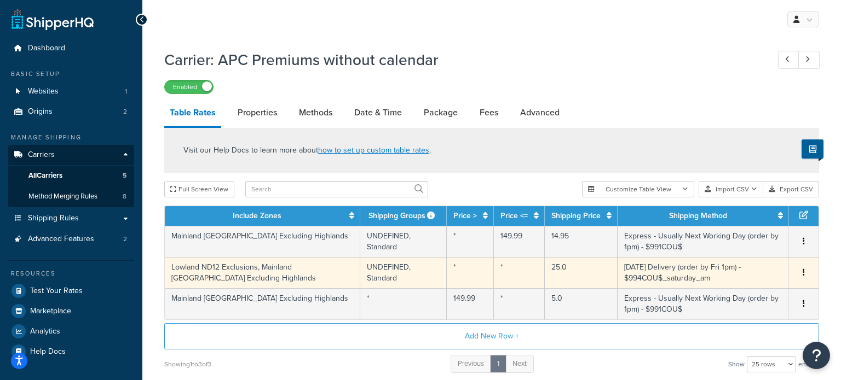
select select "155137"
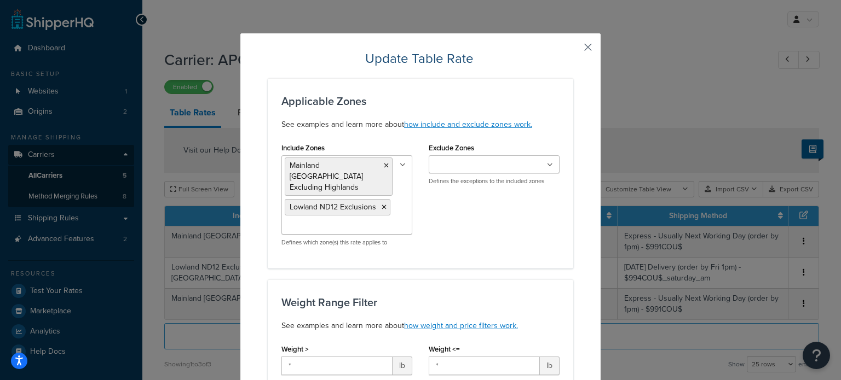
click at [573, 50] on button "button" at bounding box center [571, 51] width 3 height 3
